Goal: Transaction & Acquisition: Obtain resource

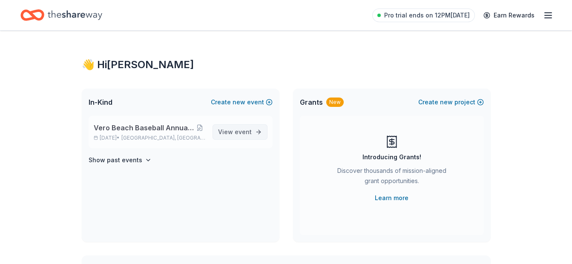
click at [244, 129] on span "event" at bounding box center [243, 131] width 17 height 7
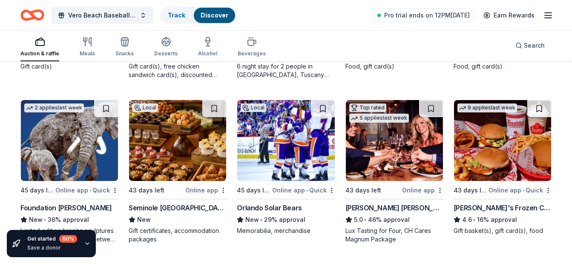
scroll to position [1046, 0]
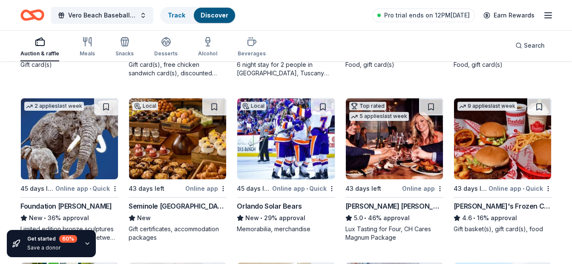
click at [176, 133] on img at bounding box center [177, 138] width 97 height 81
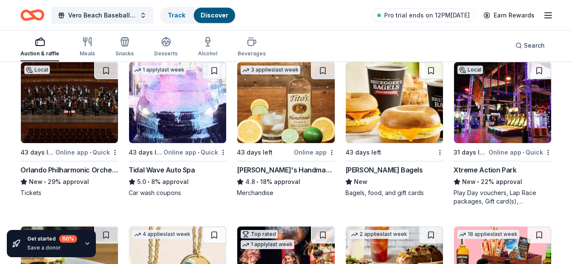
scroll to position [2061, 0]
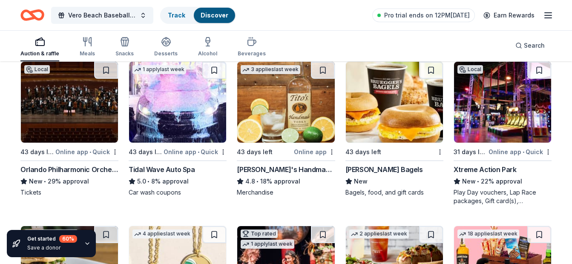
click at [268, 116] on img at bounding box center [285, 102] width 97 height 81
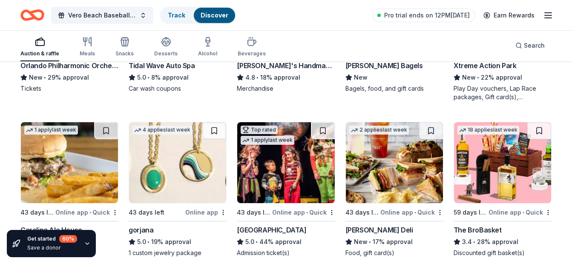
scroll to position [2227, 0]
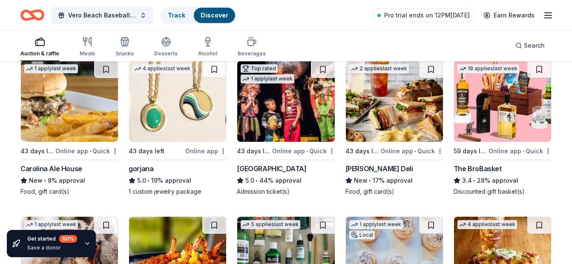
click at [549, 15] on line "button" at bounding box center [548, 15] width 7 height 0
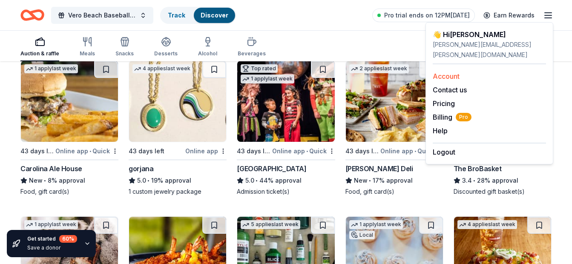
click at [447, 72] on link "Account" at bounding box center [446, 76] width 27 height 9
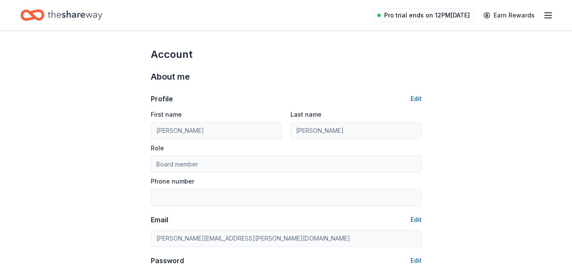
click at [439, 15] on span "Pro trial ends on 12PM[DATE]" at bounding box center [427, 15] width 86 height 10
click at [545, 15] on icon "button" at bounding box center [548, 15] width 10 height 10
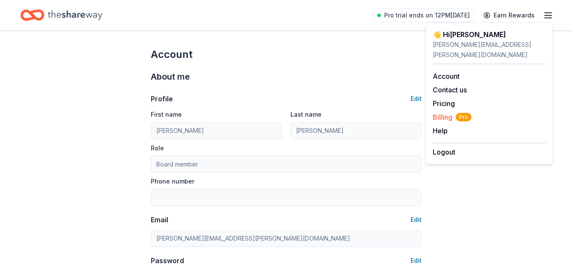
click at [447, 112] on span "Billing Pro" at bounding box center [452, 117] width 39 height 10
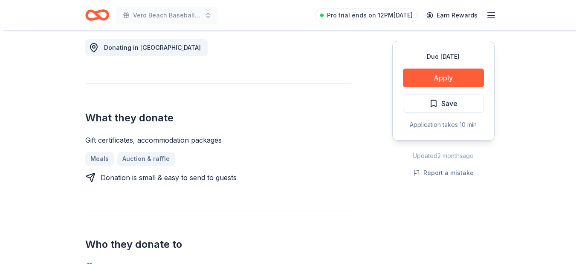
scroll to position [240, 0]
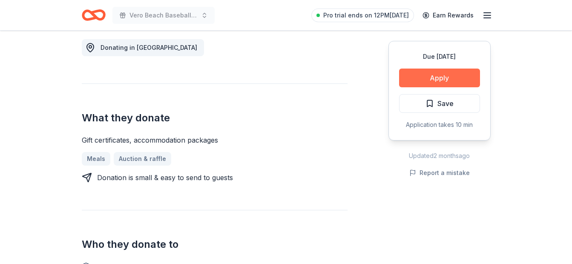
click at [444, 80] on button "Apply" at bounding box center [439, 78] width 81 height 19
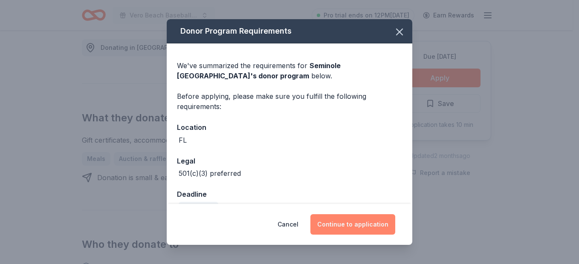
click at [341, 223] on button "Continue to application" at bounding box center [352, 224] width 85 height 20
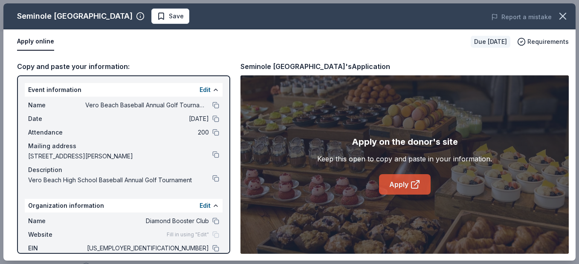
click at [402, 188] on link "Apply" at bounding box center [405, 184] width 52 height 20
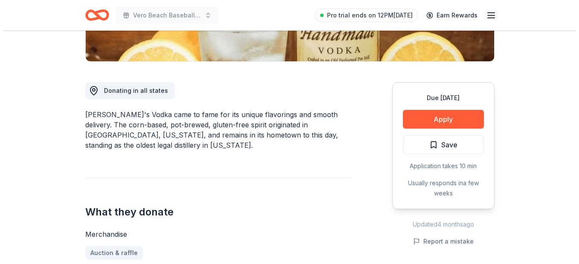
scroll to position [198, 0]
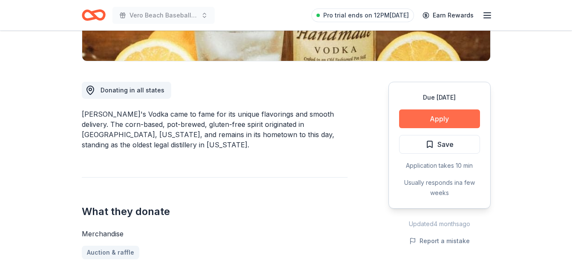
click at [432, 122] on button "Apply" at bounding box center [439, 119] width 81 height 19
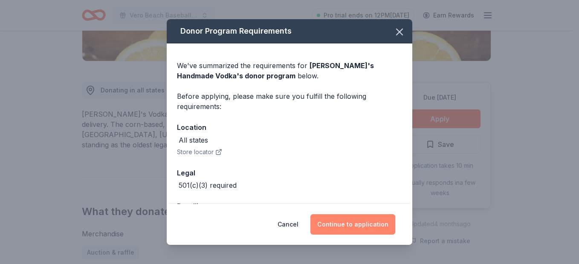
click at [350, 225] on button "Continue to application" at bounding box center [352, 224] width 85 height 20
